Goal: Transaction & Acquisition: Purchase product/service

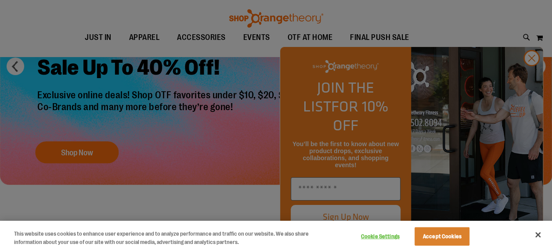
scroll to position [132, 0]
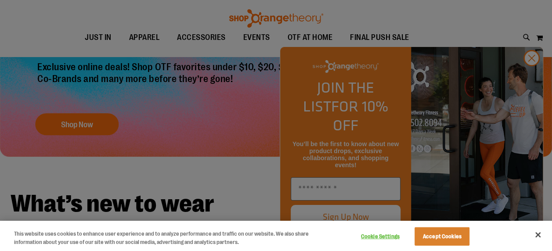
click at [536, 78] on div at bounding box center [276, 125] width 552 height 251
click at [448, 239] on button "Accept Cookies" at bounding box center [442, 236] width 55 height 18
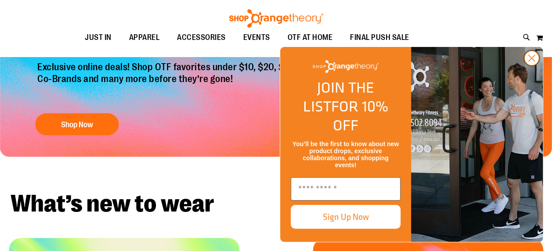
click at [534, 65] on circle "Close dialog" at bounding box center [531, 58] width 14 height 14
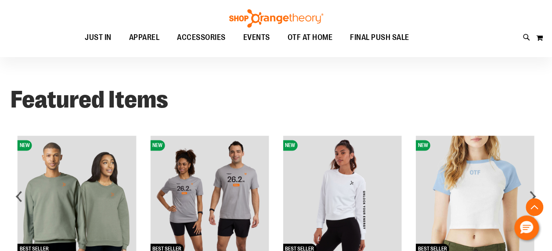
scroll to position [571, 0]
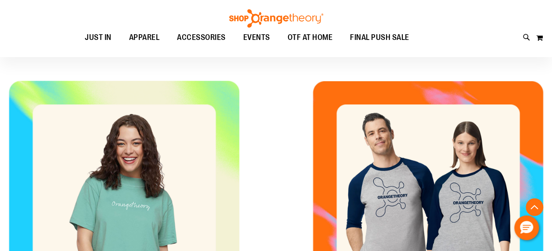
scroll to position [351, 0]
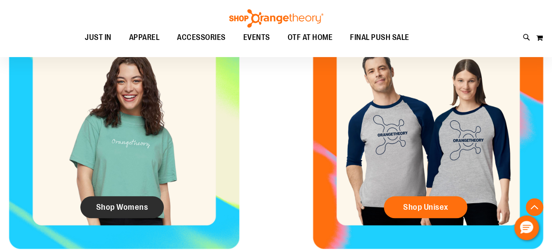
click at [141, 201] on link "Shop Womens" at bounding box center [121, 207] width 83 height 22
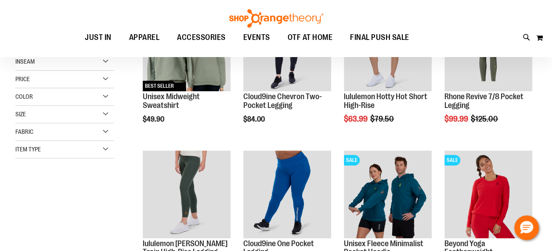
scroll to position [298, 0]
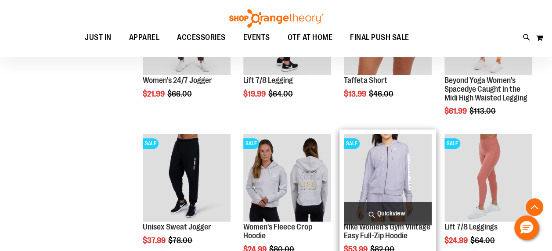
scroll to position [473, 0]
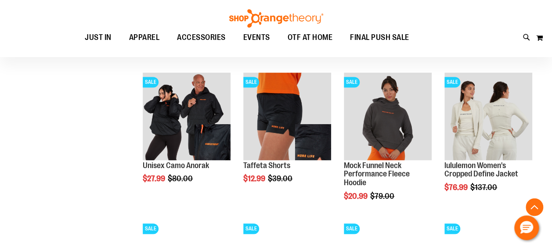
scroll to position [649, 0]
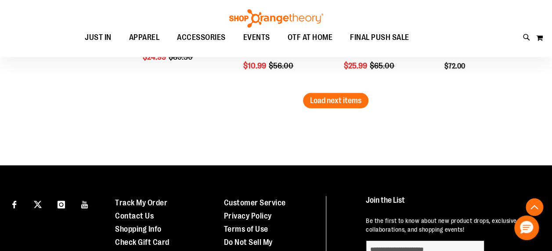
scroll to position [1308, 0]
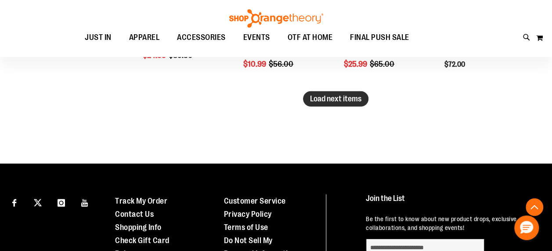
click at [328, 97] on span "Load next items" at bounding box center [335, 98] width 51 height 9
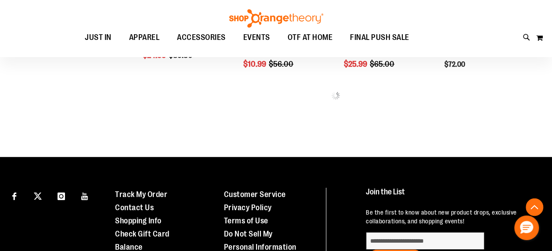
scroll to position [1220, 0]
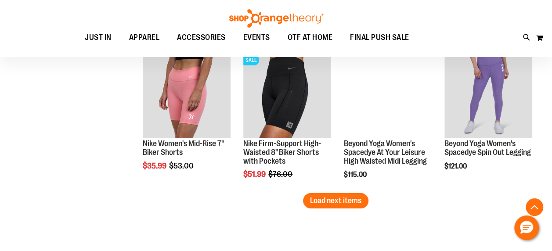
scroll to position [1659, 0]
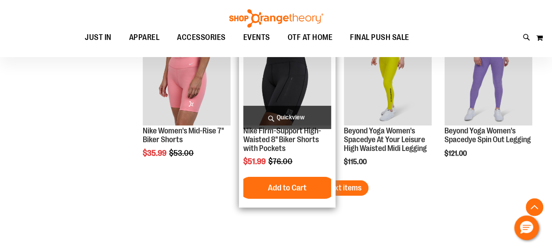
click at [303, 179] on button "Add to Cart" at bounding box center [287, 188] width 97 height 22
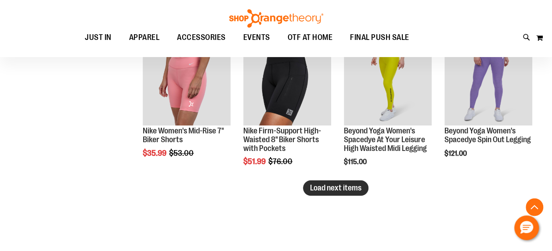
click at [352, 189] on span "Load next items" at bounding box center [335, 188] width 51 height 9
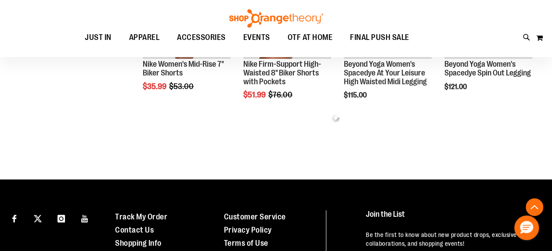
scroll to position [1853, 0]
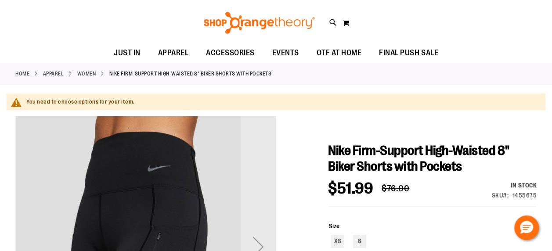
scroll to position [176, 0]
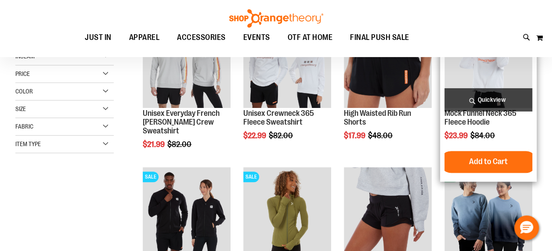
scroll to position [43, 0]
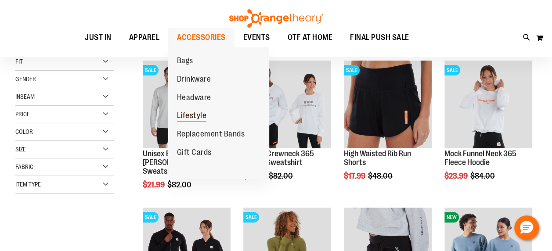
click at [193, 114] on span "Lifestyle" at bounding box center [192, 116] width 30 height 11
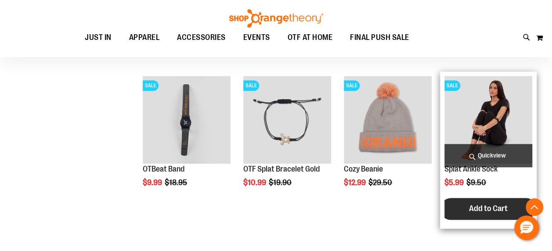
scroll to position [473, 0]
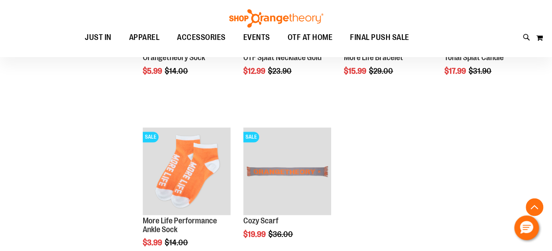
scroll to position [781, 0]
